Goal: Information Seeking & Learning: Learn about a topic

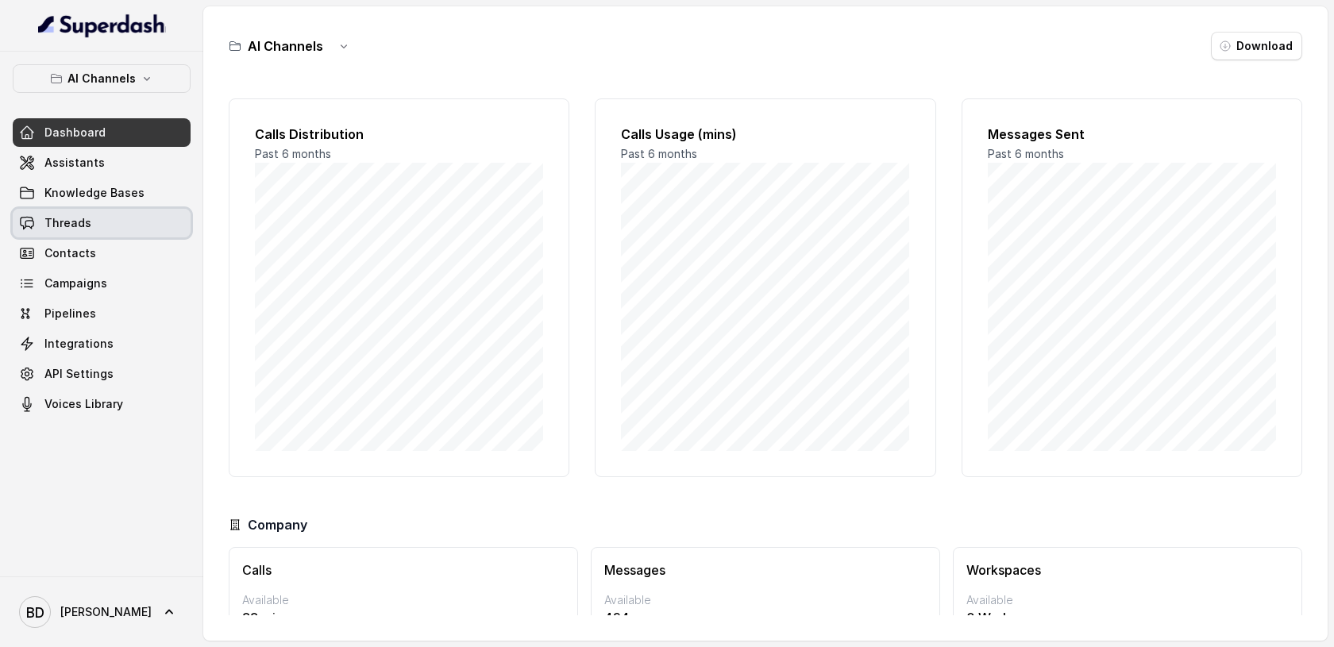
click at [81, 229] on span "Threads" at bounding box center [67, 223] width 47 height 16
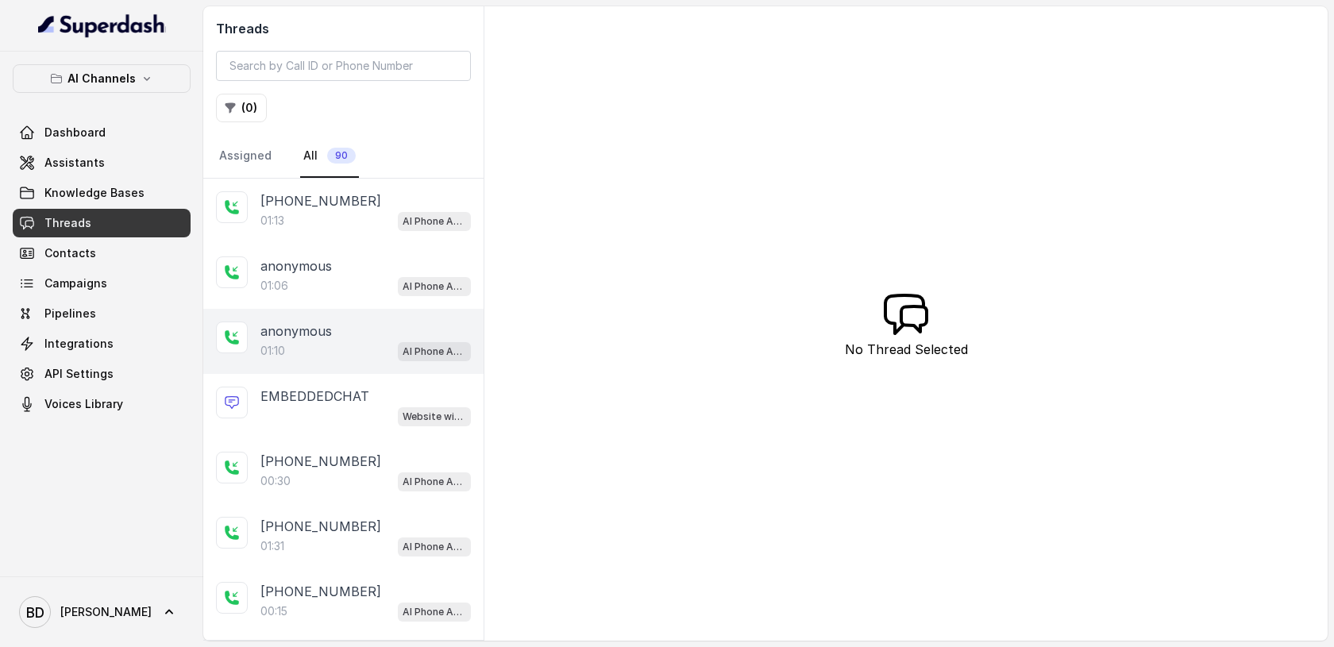
click at [301, 342] on div "01:10 AI Phone Assistant" at bounding box center [365, 351] width 210 height 21
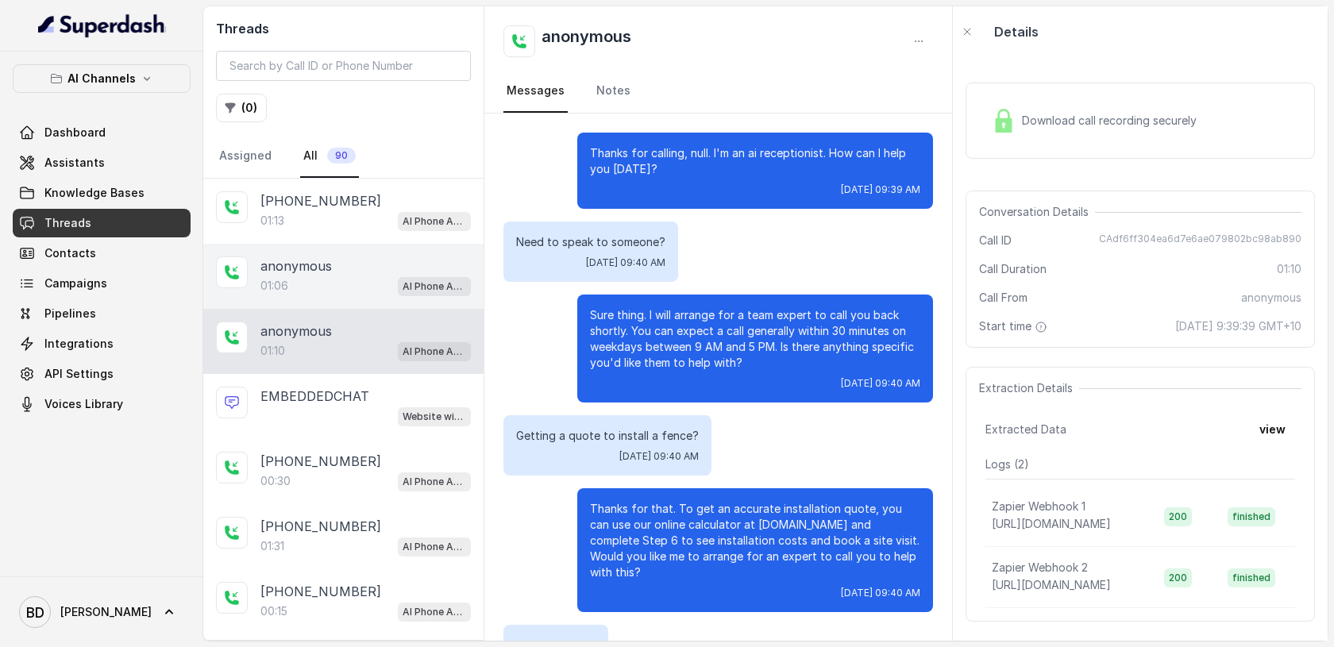
click at [294, 279] on div "01:06 AI Phone Assistant" at bounding box center [365, 285] width 210 height 21
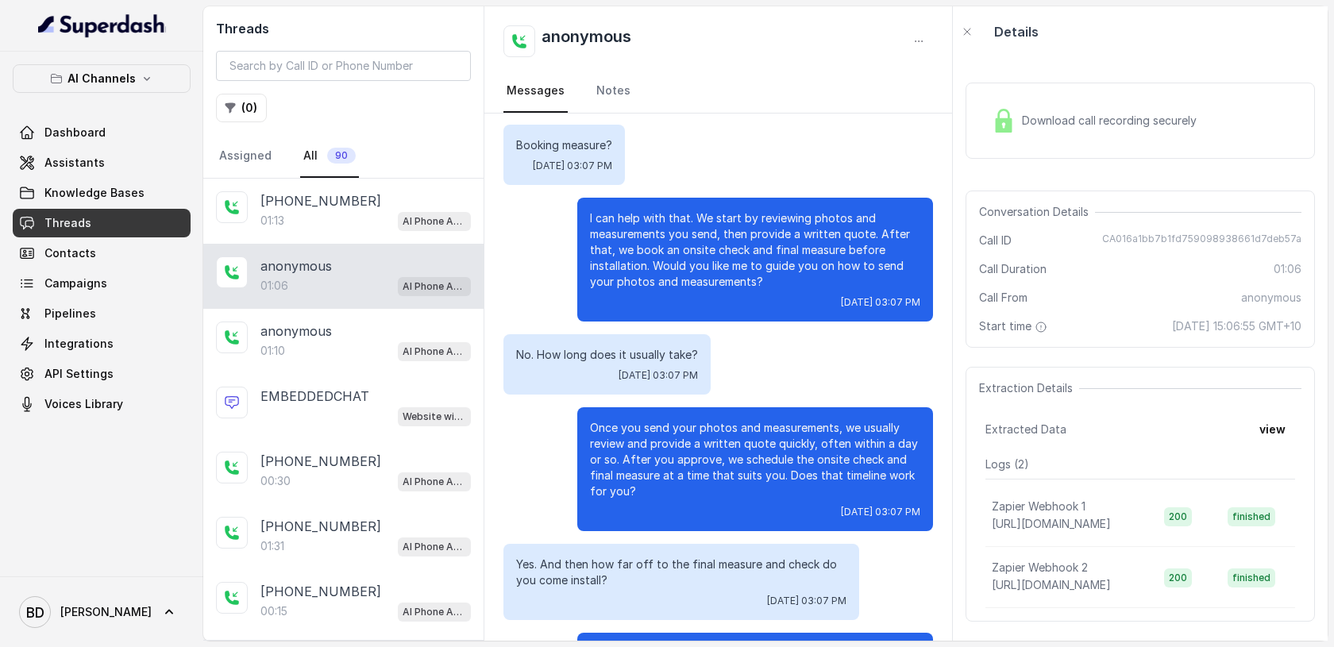
scroll to position [216, 0]
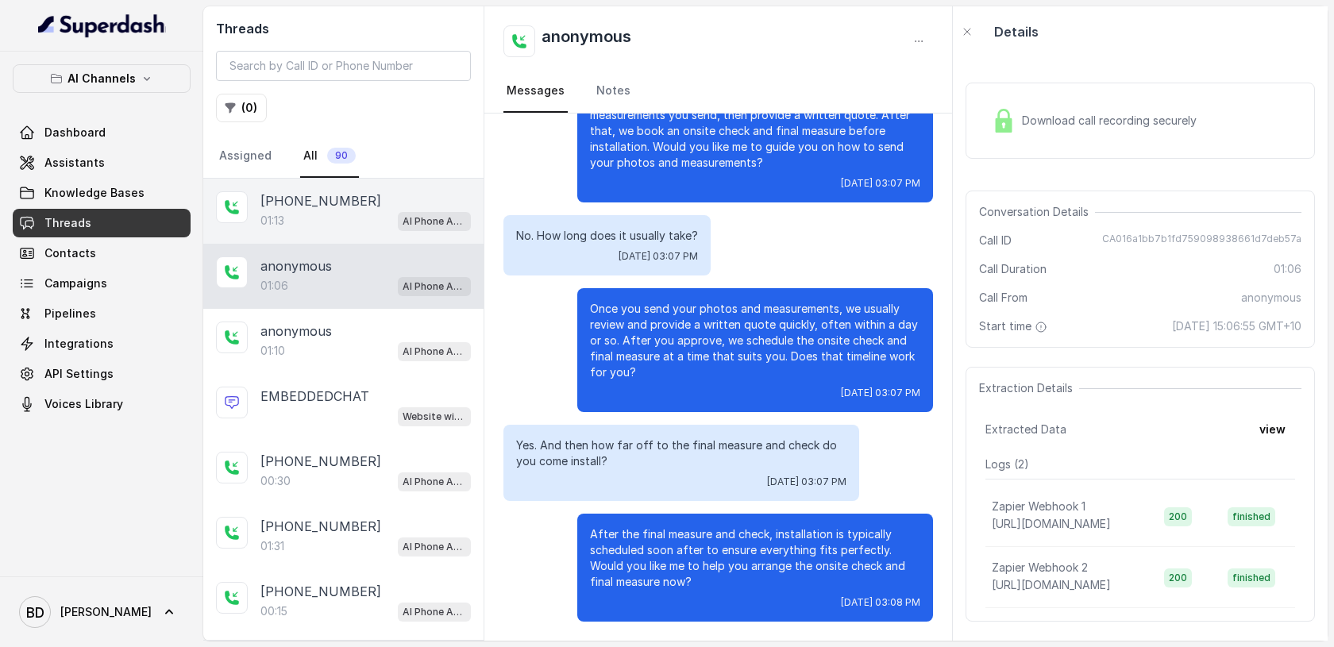
click at [318, 203] on p "[PHONE_NUMBER]" at bounding box center [320, 200] width 121 height 19
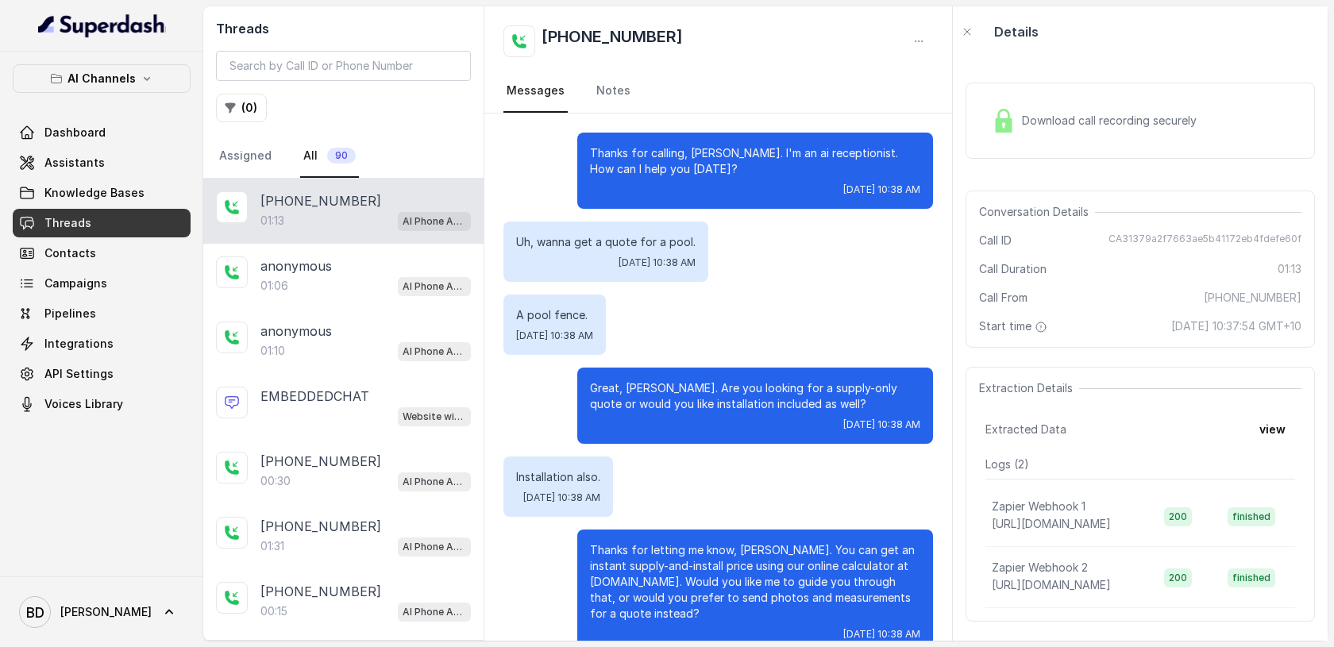
click at [999, 129] on img at bounding box center [1004, 121] width 24 height 24
